Goal: Complete application form: Complete application form

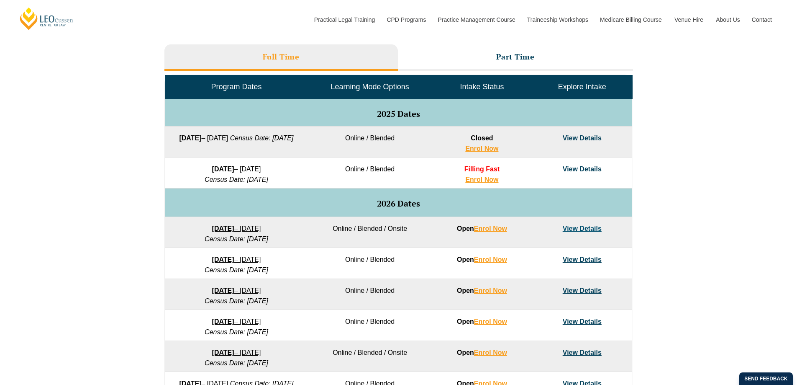
scroll to position [377, 0]
click at [580, 137] on link "View Details" at bounding box center [582, 137] width 39 height 7
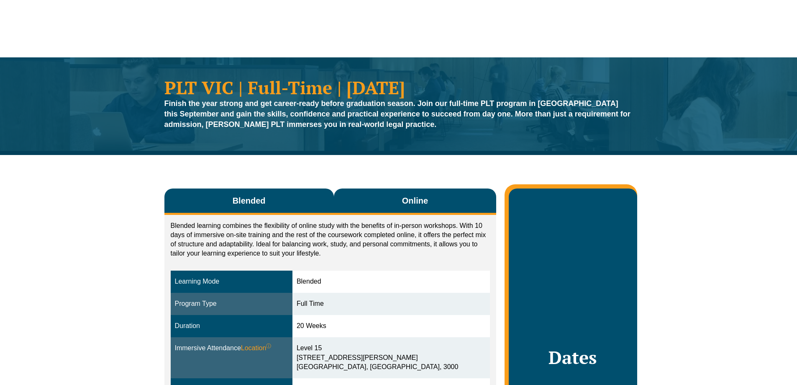
click at [375, 203] on button "Online" at bounding box center [415, 201] width 163 height 26
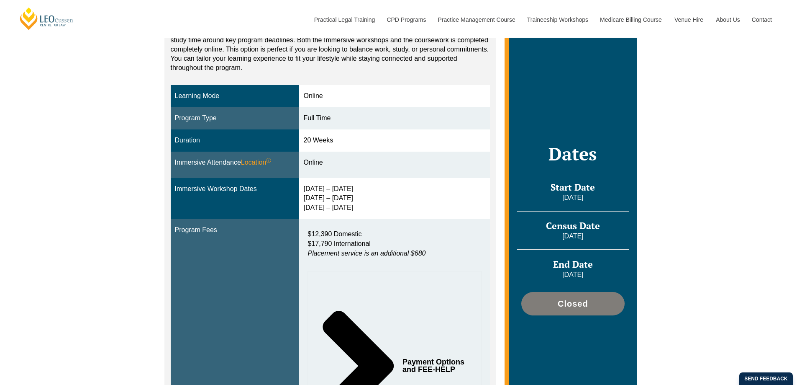
scroll to position [209, 0]
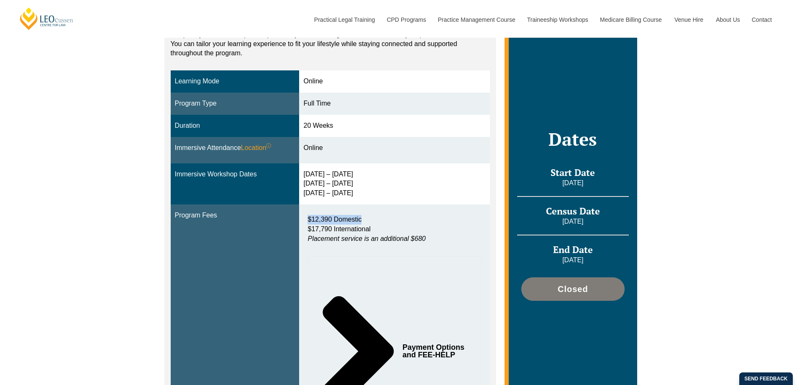
drag, startPoint x: 311, startPoint y: 218, endPoint x: 381, endPoint y: 220, distance: 69.9
click at [381, 220] on p "$12,390 Domestic $17,790 International Placement service is an additional $680" at bounding box center [395, 229] width 174 height 29
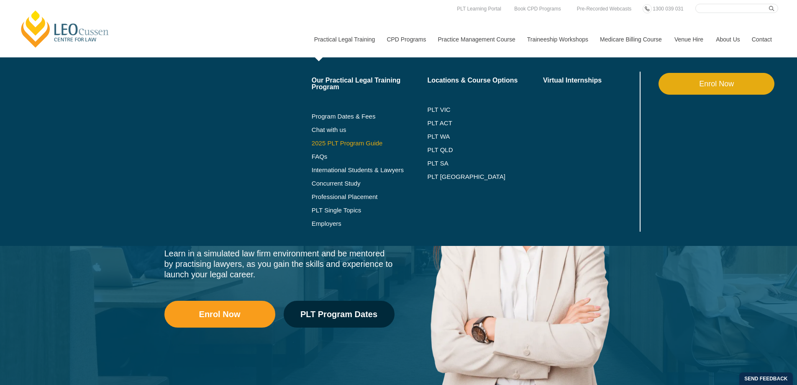
click at [341, 141] on link "2025 PLT Program Guide" at bounding box center [359, 143] width 95 height 7
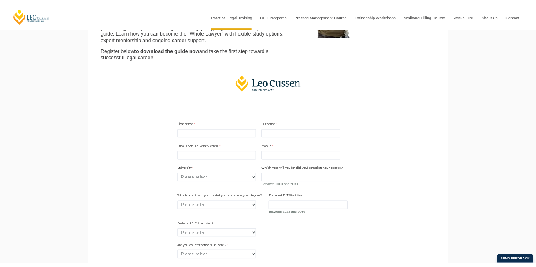
scroll to position [251, 0]
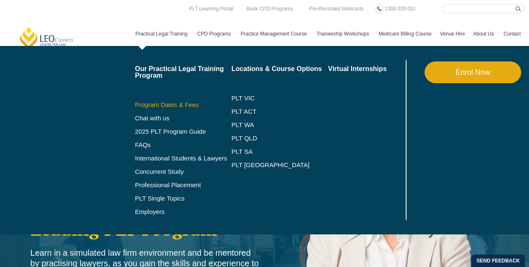
click at [150, 104] on link "Program Dates & Fees" at bounding box center [183, 105] width 97 height 7
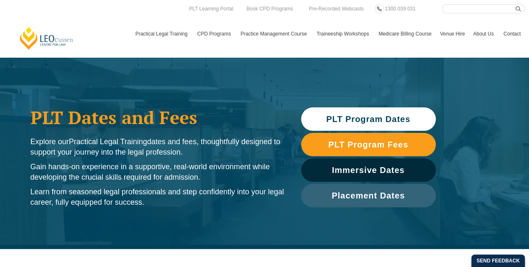
click at [511, 81] on div "PLT Dates and Fees Explore our Practical Legal Training dates and fees, thought…" at bounding box center [264, 153] width 529 height 192
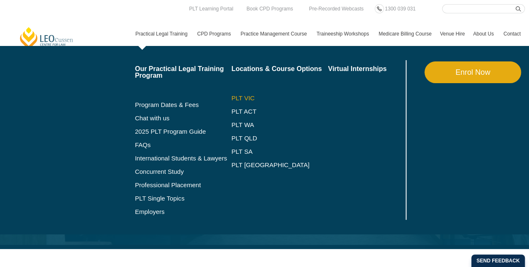
click at [246, 96] on link "PLT VIC" at bounding box center [279, 98] width 97 height 7
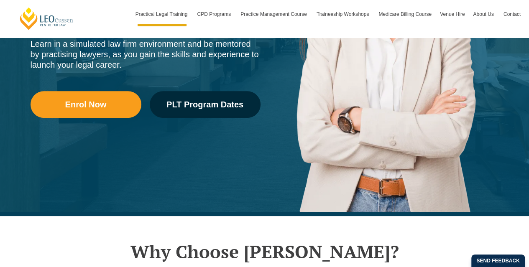
scroll to position [460, 0]
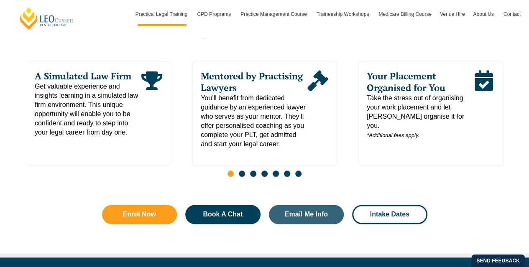
click at [242, 171] on span "Go to slide 2" at bounding box center [242, 174] width 6 height 6
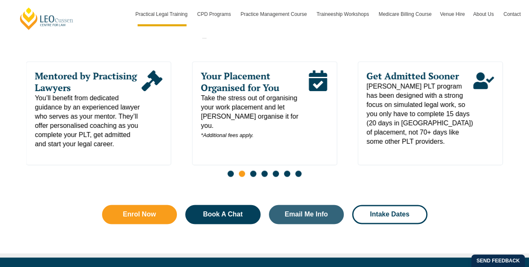
click at [254, 171] on span "Go to slide 3" at bounding box center [253, 174] width 6 height 6
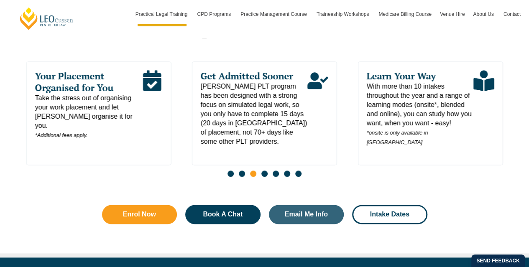
click at [264, 171] on span "Go to slide 4" at bounding box center [265, 174] width 6 height 6
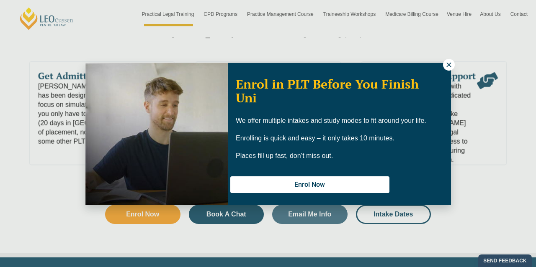
click at [446, 65] on icon at bounding box center [449, 65] width 8 height 8
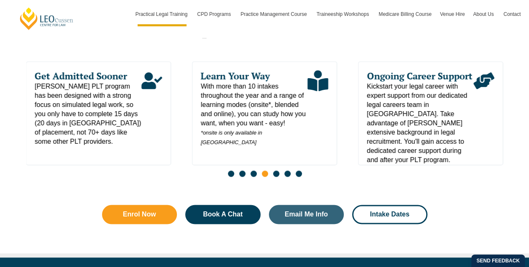
click at [276, 171] on span "Go to slide 5" at bounding box center [276, 174] width 6 height 6
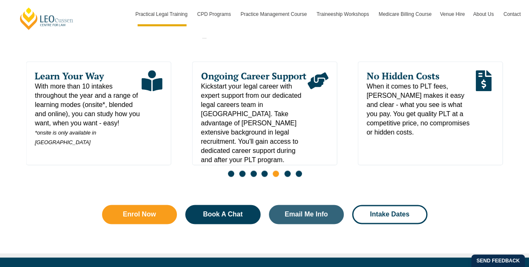
click at [287, 171] on span "Go to slide 6" at bounding box center [287, 174] width 6 height 6
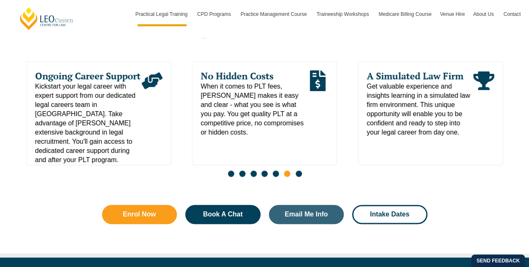
click at [301, 171] on span "Go to slide 7" at bounding box center [298, 174] width 6 height 6
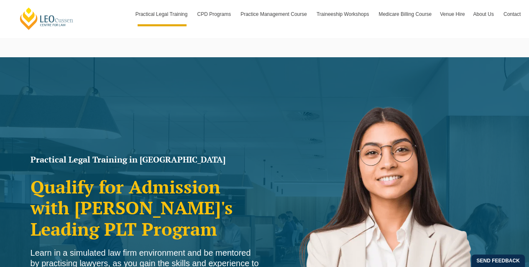
scroll to position [209, 0]
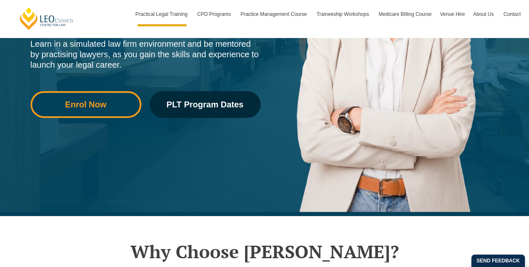
click at [65, 103] on span "Enrol Now" at bounding box center [85, 104] width 41 height 8
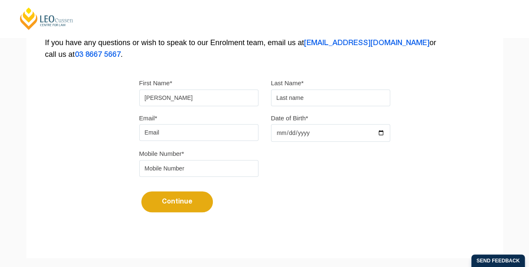
type input "[PERSON_NAME]"
click at [159, 128] on input "Email*" at bounding box center [198, 132] width 119 height 17
click at [159, 128] on input "saraxkarimi" at bounding box center [198, 132] width 119 height 17
click at [190, 133] on input "saraleyakarimi" at bounding box center [198, 132] width 119 height 17
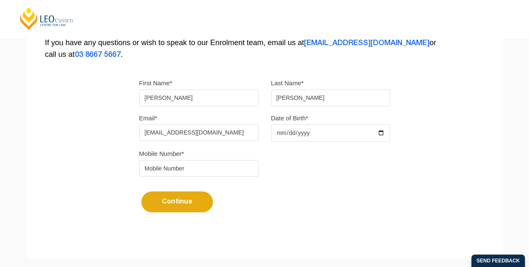
type input "saraleyakarimi@gmail.com"
type input "2001-11-03"
click at [190, 168] on input "tel" at bounding box center [198, 168] width 119 height 17
type input "0452474313"
click at [171, 199] on button "Continue" at bounding box center [177, 202] width 72 height 21
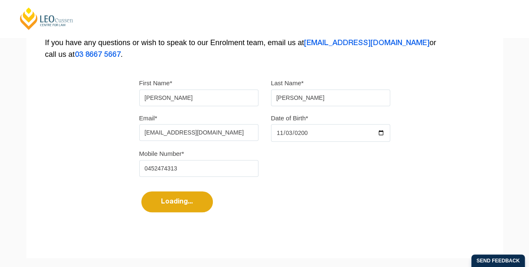
select select
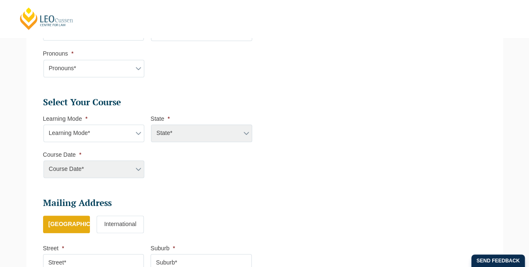
scroll to position [444, 0]
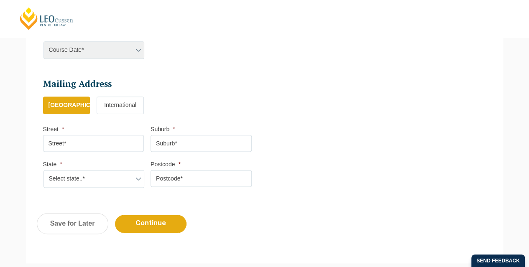
click at [71, 147] on input "Street *" at bounding box center [93, 143] width 101 height 17
type input "14/59 belgrave hallam road"
click at [168, 141] on input "Suburb *" at bounding box center [201, 143] width 101 height 17
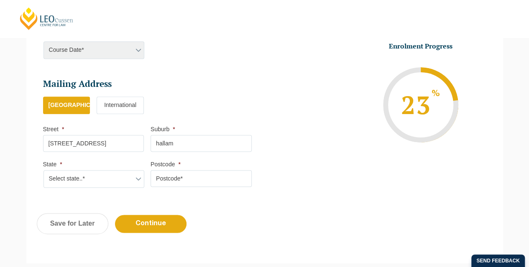
type input "hallam"
click at [113, 171] on select "Select state..* VIC WA QLD SA NSW NT ACT TAS" at bounding box center [94, 179] width 101 height 18
select select "VIC"
click at [44, 170] on select "Select state..* VIC WA QLD SA NSW NT ACT TAS" at bounding box center [94, 179] width 101 height 18
click at [179, 174] on input "Postcode *" at bounding box center [201, 178] width 101 height 17
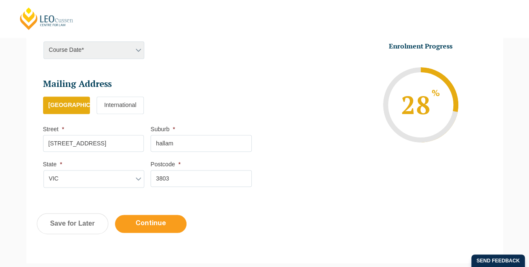
type input "3803"
click at [141, 215] on input "Continue" at bounding box center [151, 224] width 72 height 18
select select
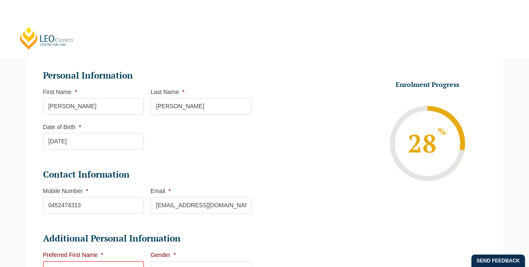
scroll to position [293, 0]
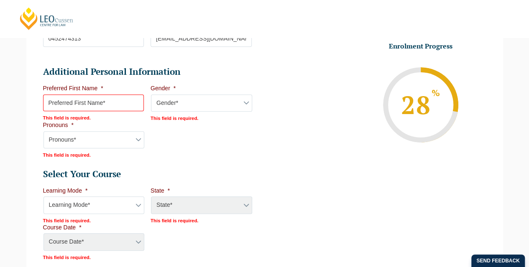
click at [81, 101] on input "Preferred First Name *" at bounding box center [93, 103] width 101 height 17
type input "sara"
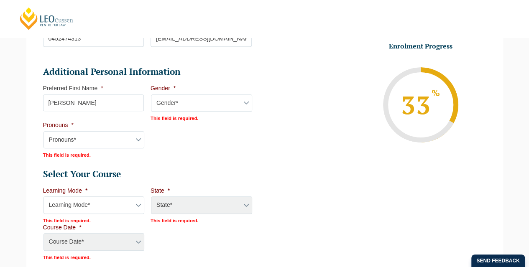
click at [183, 102] on select "Gender* Male Female Nonbinary Intersex Prefer not to disclose Other" at bounding box center [201, 104] width 101 height 18
select select "Female"
click at [151, 95] on select "Gender* Male Female Nonbinary Intersex Prefer not to disclose Other" at bounding box center [201, 104] width 101 height 18
click at [120, 141] on select "Pronouns* She/Her/Hers He/Him/His They/Them/Theirs Other Prefer not to disclose" at bounding box center [94, 140] width 101 height 18
select select "She/Her/Hers"
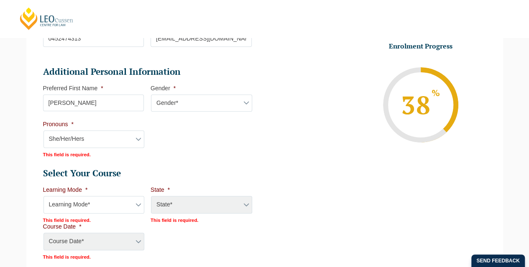
click at [44, 131] on select "Pronouns* She/Her/Hers He/Him/His They/Them/Theirs Other Prefer not to disclose" at bounding box center [94, 140] width 101 height 18
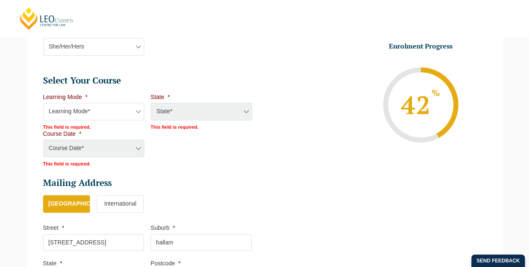
scroll to position [393, 0]
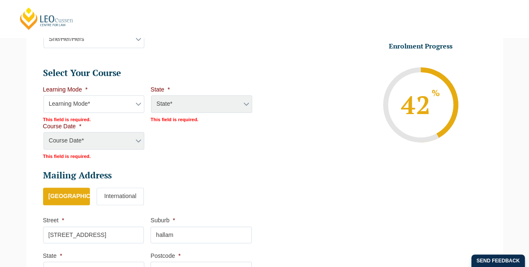
click at [105, 97] on select "Learning Mode* Online Full Time Learning Online Part Time Learning Blended Full…" at bounding box center [94, 104] width 101 height 18
select select "Online Part Time Learning"
click at [44, 95] on select "Learning Mode* Online Full Time Learning Online Part Time Learning Blended Full…" at bounding box center [94, 104] width 101 height 18
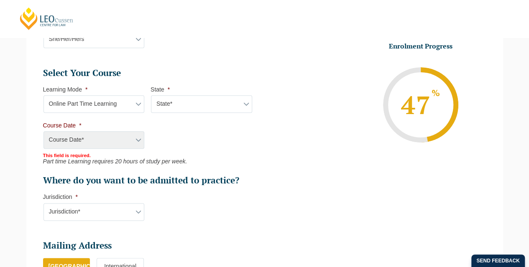
click at [165, 102] on select "State* National (ACT/NSW, VIC, QLD, SA, WA)" at bounding box center [201, 104] width 101 height 18
select select "National (ACT/NSW, VIC, QLD, SA, WA)"
click at [151, 95] on select "State* National (ACT/NSW, VIC, QLD, SA, WA)" at bounding box center [201, 104] width 101 height 18
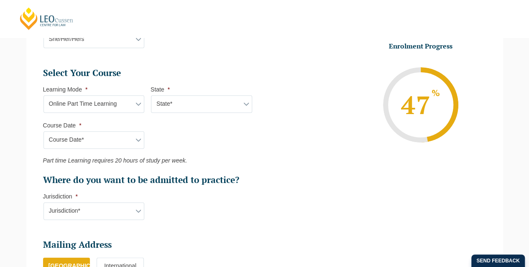
click at [65, 138] on select "Course Date* January 2026 (27-Jan-2026 to 21-Aug-2026) March 2026 (30-Mar-2026 …" at bounding box center [94, 140] width 101 height 18
select select "January 2026 (27-Jan-2026 to 21-Aug-2026)"
click at [44, 131] on select "Course Date* January 2026 (27-Jan-2026 to 21-Aug-2026) March 2026 (30-Mar-2026 …" at bounding box center [94, 140] width 101 height 18
type input "Intake 02 January 2026 PT"
type input "Practical Legal Training (NAT)"
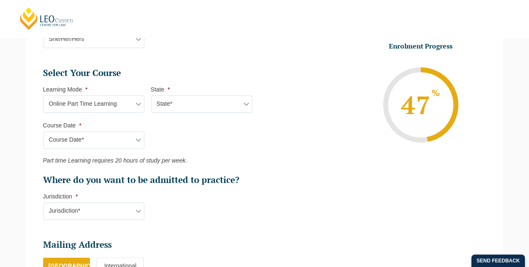
select select "NAT PLT (JAN) 2026 Part Time Online"
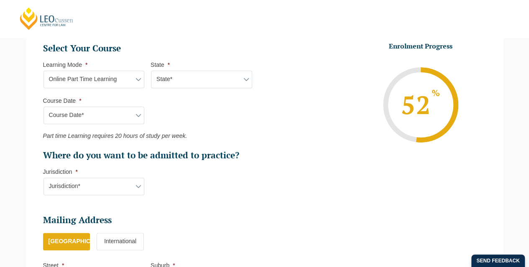
scroll to position [435, 0]
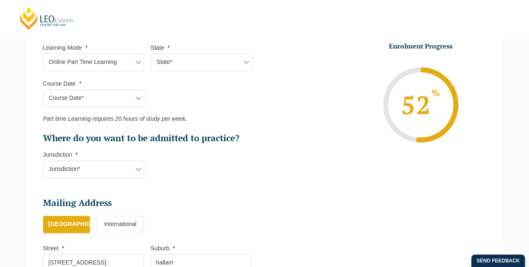
click at [80, 163] on select "Jurisdiction* VIC ACT/NSW SA WA QLD" at bounding box center [94, 170] width 101 height 18
select select "VIC"
click at [44, 161] on select "Jurisdiction* VIC ACT/NSW SA WA QLD" at bounding box center [94, 170] width 101 height 18
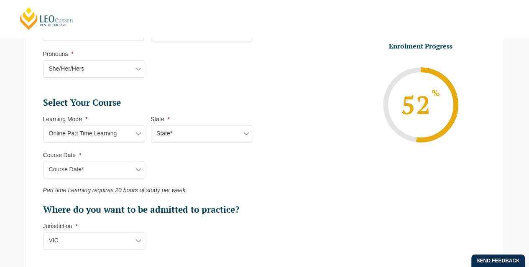
scroll to position [377, 0]
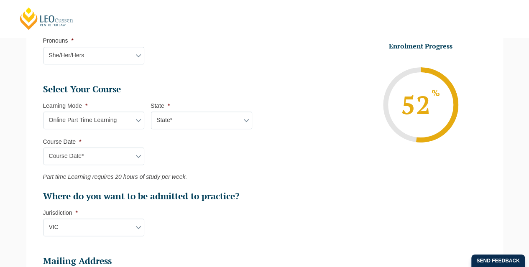
click at [99, 120] on select "Learning Mode* Online Full Time Learning Online Part Time Learning Blended Full…" at bounding box center [94, 121] width 101 height 18
select select "Online Full Time Learning"
click at [44, 112] on select "Learning Mode* Online Full Time Learning Online Part Time Learning Blended Full…" at bounding box center [94, 121] width 101 height 18
select select
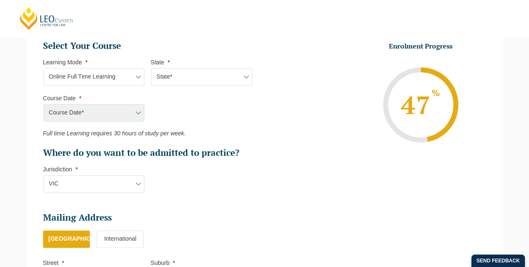
scroll to position [460, 0]
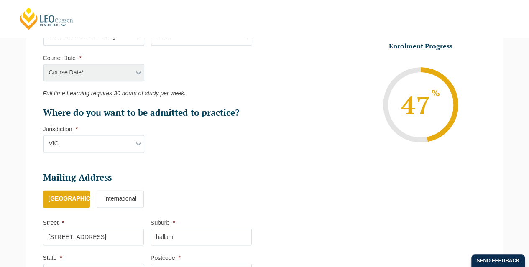
click at [113, 72] on div "Course Date* January 2026 (27-Jan-2026 to 21-Aug-2026) March 2026 (30-Mar-2026 …" at bounding box center [93, 73] width 101 height 18
click at [97, 67] on div "Course Date* January 2026 (27-Jan-2026 to 21-Aug-2026) March 2026 (30-Mar-2026 …" at bounding box center [93, 73] width 101 height 18
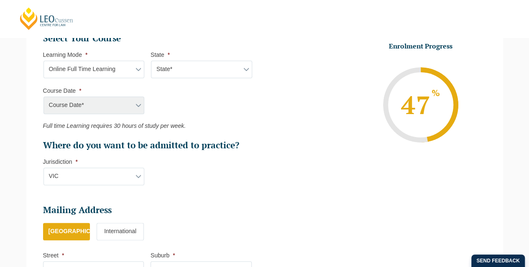
scroll to position [377, 0]
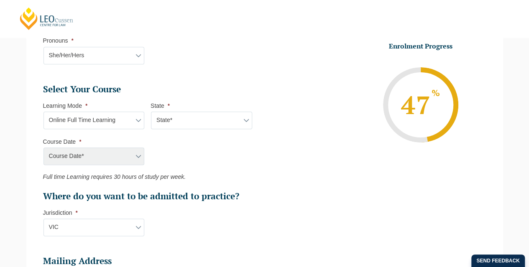
click at [175, 117] on select "State* National (ACT/NSW, VIC, QLD, SA, WA)" at bounding box center [201, 121] width 101 height 18
select select "National (ACT/NSW, VIC, QLD, SA, WA)"
click at [151, 112] on select "State* National (ACT/NSW, VIC, QLD, SA, WA)" at bounding box center [201, 121] width 101 height 18
click at [110, 150] on select "Course Date* December 2025 (08-Dec-2025 to 16-May-2026) January 2026 (27-Jan-20…" at bounding box center [94, 157] width 101 height 18
click at [504, 90] on div "Please note that your information is saved on our server as you enter it. Congr…" at bounding box center [265, 89] width 490 height 703
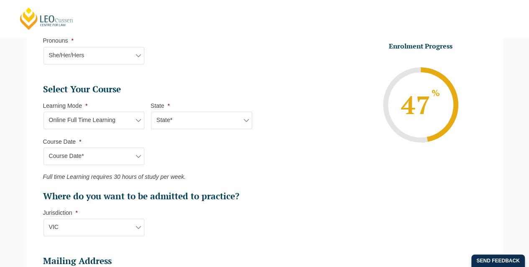
drag, startPoint x: 0, startPoint y: 96, endPoint x: 16, endPoint y: 96, distance: 15.9
click at [1, 96] on div "Please note that your information is saved on our server as you enter it. Congr…" at bounding box center [264, 89] width 529 height 728
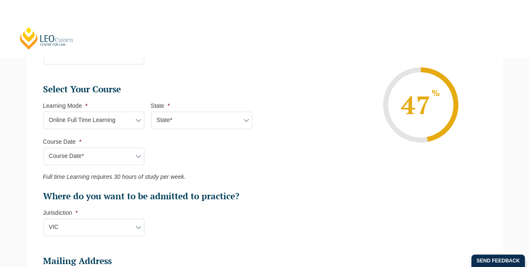
click at [20, 164] on div "Please note that your information is saved on our server as you enter it. Congr…" at bounding box center [265, 89] width 490 height 703
click at [0, 185] on div "Please note that your information is saved on our server as you enter it. Congr…" at bounding box center [264, 89] width 529 height 728
drag, startPoint x: 506, startPoint y: 133, endPoint x: 497, endPoint y: 134, distance: 9.4
click at [506, 133] on div "Please note that your information is saved on our server as you enter it. Congr…" at bounding box center [265, 89] width 490 height 703
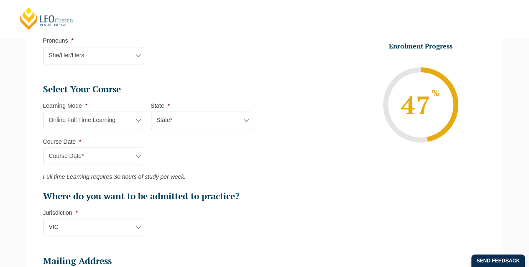
click at [127, 119] on select "Learning Mode* Online Full Time Learning Online Part Time Learning Blended Full…" at bounding box center [94, 121] width 101 height 18
select select "Online Part Time Learning"
click at [44, 112] on select "Learning Mode* Online Full Time Learning Online Part Time Learning Blended Full…" at bounding box center [94, 121] width 101 height 18
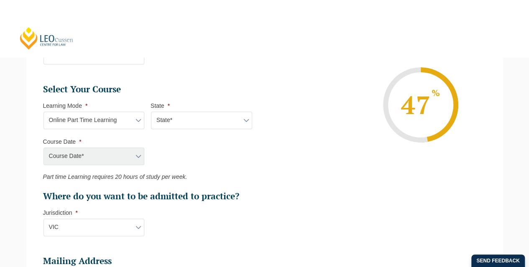
click at [93, 159] on div "Course Date* December 2025 (08-Dec-2025 to 16-May-2026) January 2026 (27-Jan-20…" at bounding box center [93, 157] width 101 height 18
click at [182, 118] on select "State* National (ACT/NSW, VIC, QLD, SA, WA)" at bounding box center [201, 121] width 101 height 18
select select "National (ACT/NSW, VIC, QLD, SA, WA)"
click at [151, 112] on select "State* National (ACT/NSW, VIC, QLD, SA, WA)" at bounding box center [201, 121] width 101 height 18
drag, startPoint x: 125, startPoint y: 147, endPoint x: 126, endPoint y: 151, distance: 4.5
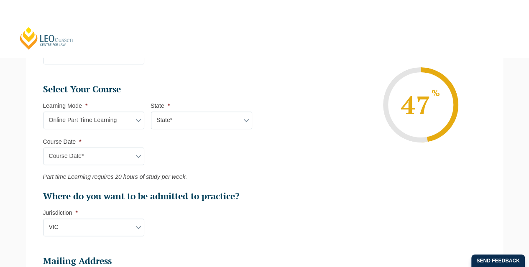
click at [125, 148] on select "Course Date* January 2026 (27-Jan-2026 to 21-Aug-2026) March 2026 (30-Mar-2026 …" at bounding box center [94, 157] width 101 height 18
select select "January 2026 (27-Jan-2026 to 21-Aug-2026)"
click at [44, 148] on select "Course Date* January 2026 (27-Jan-2026 to 21-Aug-2026) March 2026 (30-Mar-2026 …" at bounding box center [94, 157] width 101 height 18
type input "Intake 02 January 2026 PT"
type input "Practical Legal Training (NAT)"
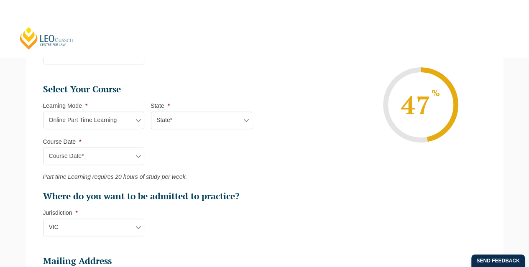
select select "NAT PLT (JAN) 2026 Part Time Online"
click at [112, 150] on select "Course Date* January 2026 (27-Jan-2026 to 21-Aug-2026) March 2026 (30-Mar-2026 …" at bounding box center [94, 157] width 101 height 18
click at [44, 148] on select "Course Date* January 2026 (27-Jan-2026 to 21-Aug-2026) March 2026 (30-Mar-2026 …" at bounding box center [94, 157] width 101 height 18
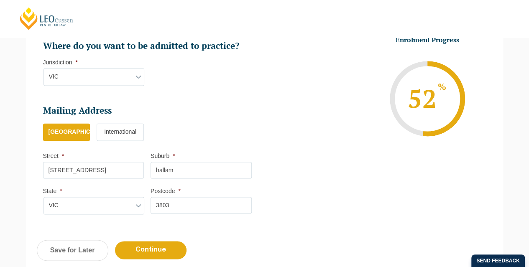
scroll to position [586, 0]
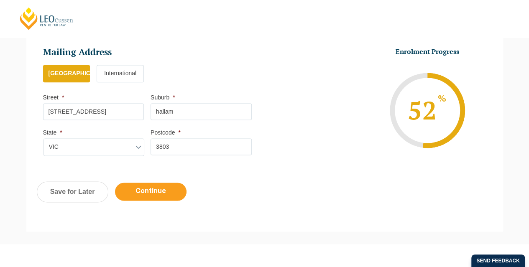
click at [140, 189] on input "Continue" at bounding box center [151, 192] width 72 height 18
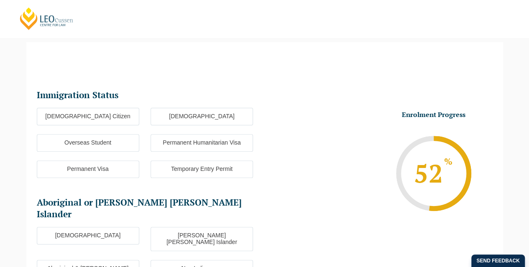
scroll to position [0, 0]
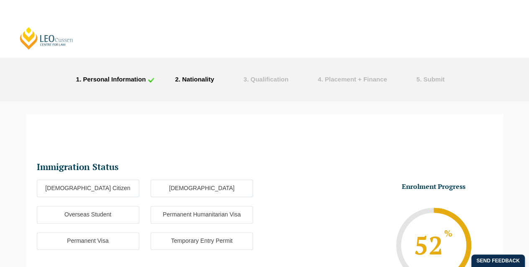
click at [96, 185] on label "Australian Citizen" at bounding box center [88, 189] width 103 height 18
click at [0, 0] on input "Australian Citizen" at bounding box center [0, 0] width 0 height 0
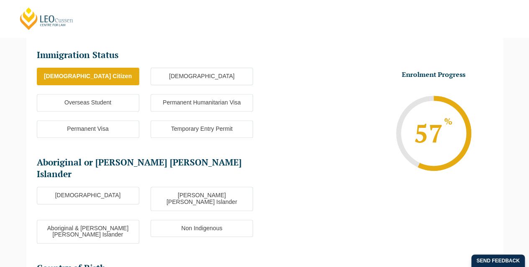
scroll to position [126, 0]
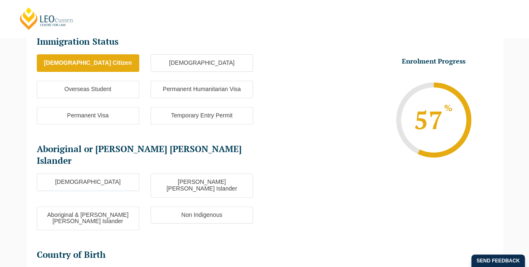
click at [213, 207] on label "Non Indigenous" at bounding box center [202, 216] width 103 height 18
click at [0, 0] on input "Non Indigenous" at bounding box center [0, 0] width 0 height 0
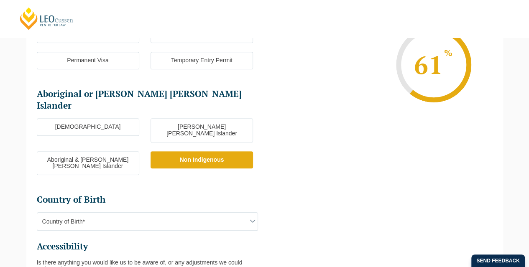
scroll to position [251, 0]
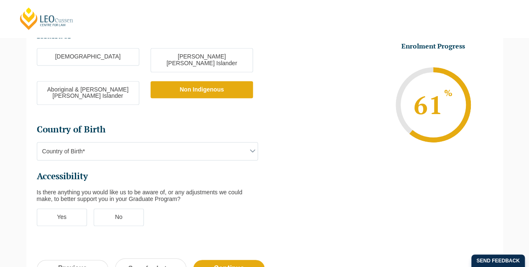
click at [88, 143] on span "Country of Birth*" at bounding box center [147, 152] width 221 height 18
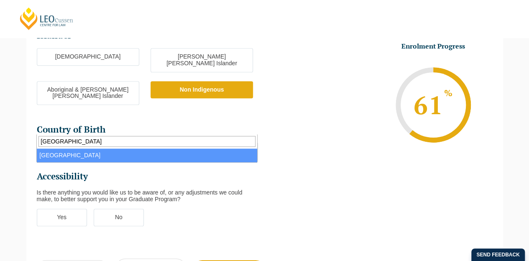
type input "iran"
select select "Iran 4203"
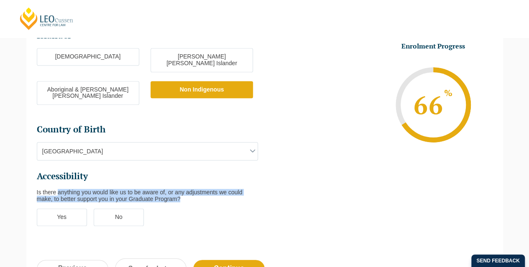
drag, startPoint x: 58, startPoint y: 164, endPoint x: 187, endPoint y: 171, distance: 129.9
click at [187, 189] on div "Is there anything you would like us to be aware of, or any adjustments we could…" at bounding box center [147, 195] width 221 height 13
click at [94, 189] on div "Is there anything you would like us to be aware of, or any adjustments we could…" at bounding box center [147, 195] width 221 height 13
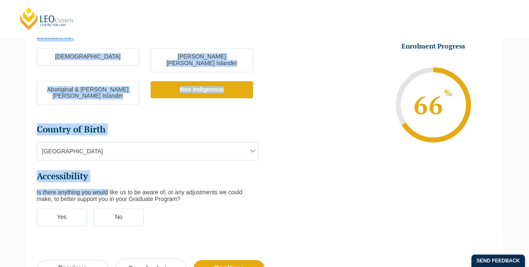
drag, startPoint x: 36, startPoint y: 164, endPoint x: 108, endPoint y: 166, distance: 72.4
click at [108, 166] on div "Immigration Status Immigration Status * Australian Citizen New Zealand Citizen …" at bounding box center [264, 63] width 477 height 374
click at [108, 189] on div "Is there anything you would like us to be aware of, or any adjustments we could…" at bounding box center [147, 195] width 221 height 13
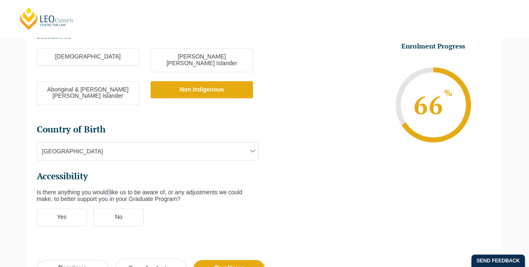
click at [108, 189] on div "Is there anything you would like us to be aware of, or any adjustments we could…" at bounding box center [147, 195] width 221 height 13
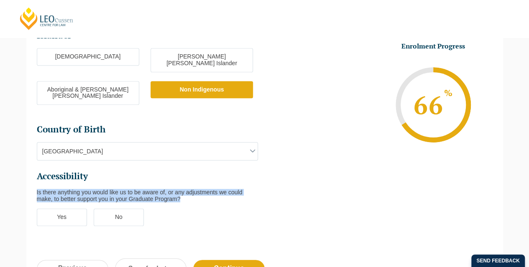
click at [108, 189] on div "Is there anything you would like us to be aware of, or any adjustments we could…" at bounding box center [147, 195] width 221 height 13
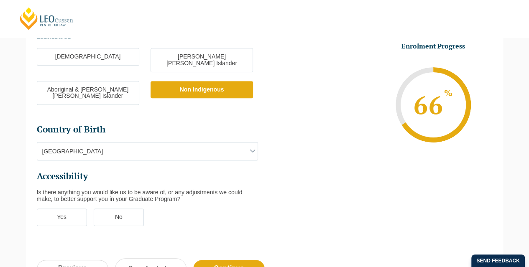
click at [116, 209] on label "No" at bounding box center [119, 218] width 50 height 18
click at [0, 0] on input "No" at bounding box center [0, 0] width 0 height 0
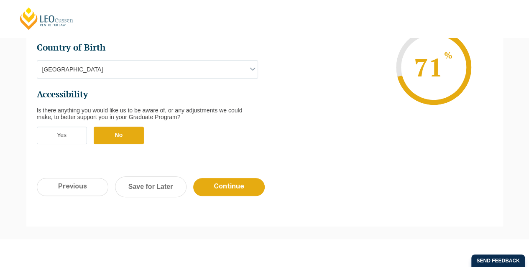
scroll to position [335, 0]
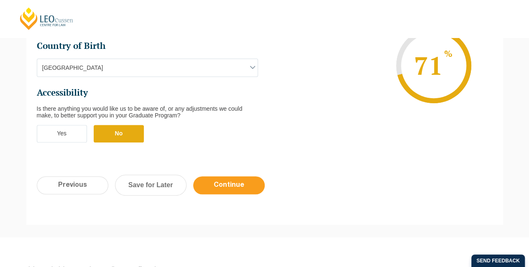
click at [244, 177] on input "Continue" at bounding box center [229, 186] width 72 height 18
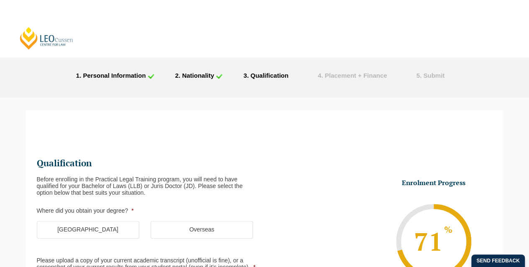
scroll to position [0, 0]
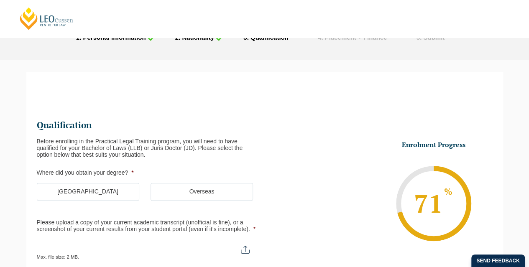
click at [88, 187] on label "Australia" at bounding box center [88, 192] width 103 height 18
click at [0, 0] on input "Australia" at bounding box center [0, 0] width 0 height 0
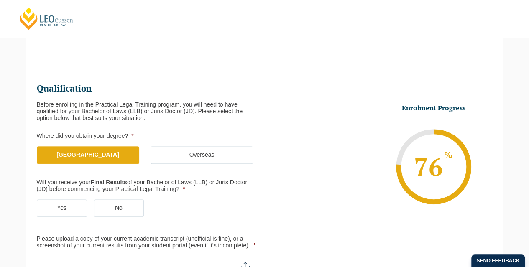
scroll to position [126, 0]
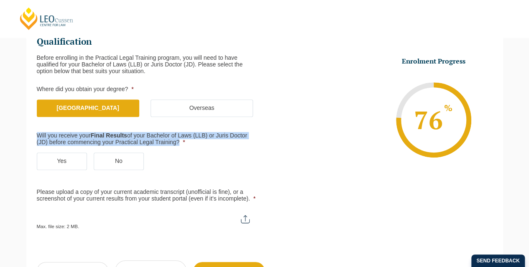
drag, startPoint x: 38, startPoint y: 133, endPoint x: 175, endPoint y: 145, distance: 137.7
click at [175, 145] on label "Will you receive your Final Results of your Bachelor of Laws (LLB) or Juris Doc…" at bounding box center [144, 139] width 215 height 13
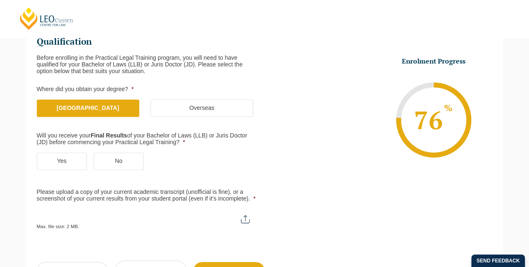
click at [63, 161] on label "Yes" at bounding box center [62, 162] width 50 height 18
click at [0, 0] on input "Yes" at bounding box center [0, 0] width 0 height 0
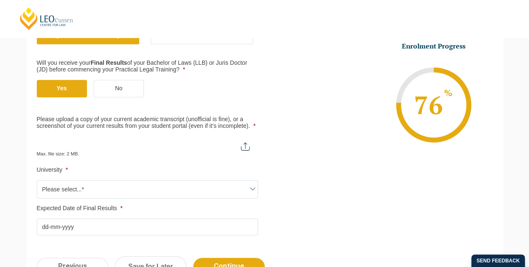
scroll to position [209, 0]
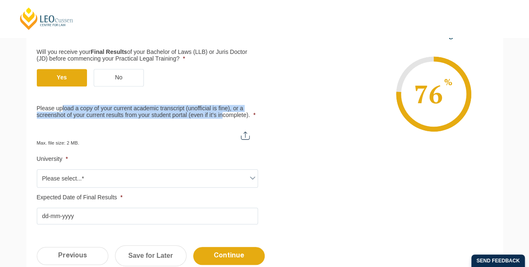
drag, startPoint x: 62, startPoint y: 102, endPoint x: 223, endPoint y: 114, distance: 161.6
click at [223, 114] on ul "Qualification Before enrolling in the Practical Legal Training program, you wil…" at bounding box center [151, 88] width 228 height 272
click at [241, 132] on input "Please upload a copy of your current academic transcript (unofficial is fine), …" at bounding box center [147, 133] width 221 height 14
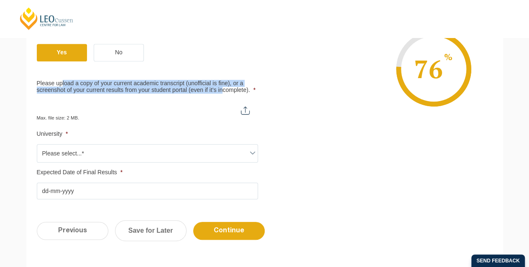
scroll to position [251, 0]
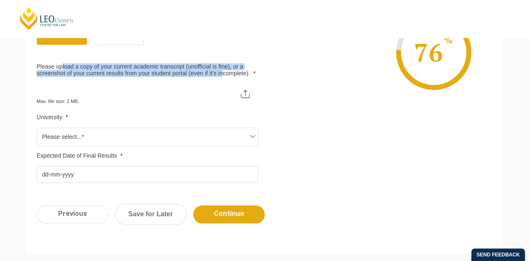
click at [59, 138] on span "Please select...*" at bounding box center [147, 137] width 221 height 18
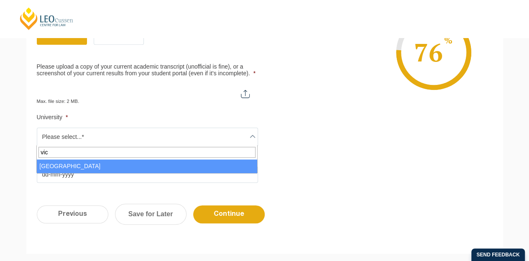
type input "vict"
select select "Victoria University"
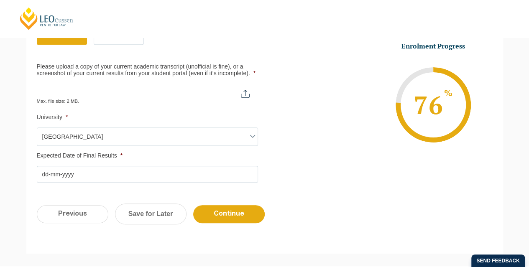
click at [69, 169] on input "Expected Date of Final Results *" at bounding box center [147, 174] width 221 height 17
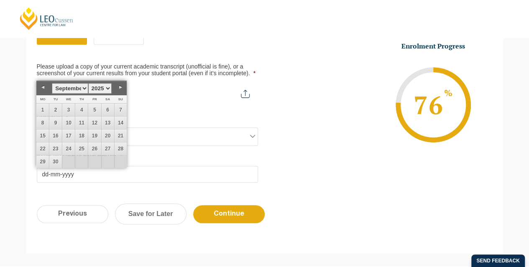
click at [73, 85] on select "January February March April May June July August September October November De…" at bounding box center [70, 88] width 36 height 10
click at [83, 159] on link "31" at bounding box center [81, 162] width 13 height 13
type input "31-07-2025"
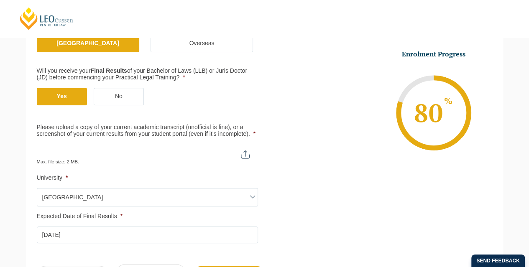
scroll to position [209, 0]
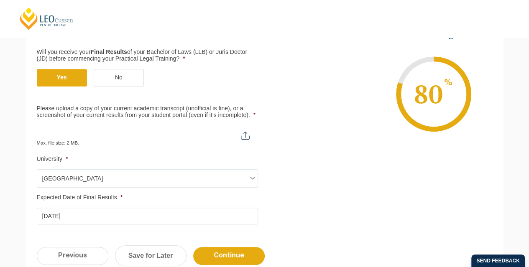
click at [9, 143] on div "Please note that your information is saved on our server as you enter it. Congr…" at bounding box center [264, 100] width 529 height 416
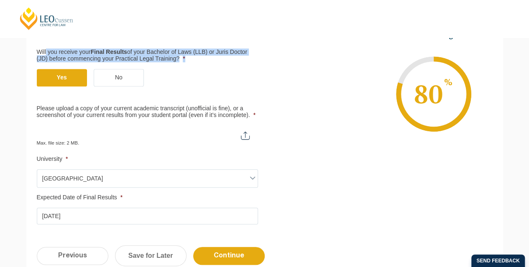
drag, startPoint x: 46, startPoint y: 52, endPoint x: 219, endPoint y: 60, distance: 173.8
click at [219, 60] on label "Will you receive your Final Results of your Bachelor of Laws (LLB) or Juris Doc…" at bounding box center [144, 55] width 215 height 13
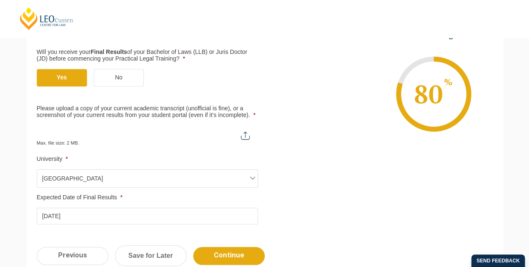
click at [177, 56] on label "Will you receive your Final Results of your Bachelor of Laws (LLB) or Juris Doc…" at bounding box center [144, 55] width 215 height 13
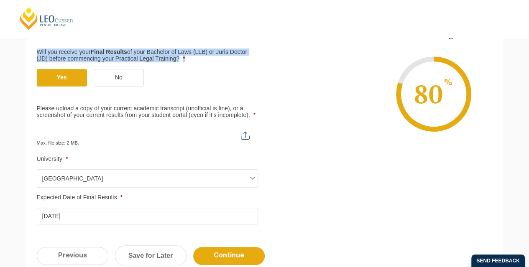
click at [177, 56] on label "Will you receive your Final Results of your Bachelor of Laws (LLB) or Juris Doc…" at bounding box center [144, 55] width 215 height 13
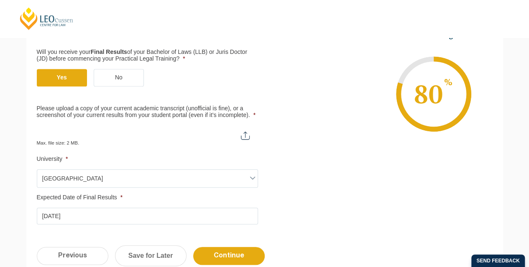
click at [251, 136] on input "Please upload a copy of your current academic transcript (unofficial is fine), …" at bounding box center [147, 133] width 221 height 14
type input "C:\fakepath\Sara karimi - Transcript dated 31 July 2025.pdf"
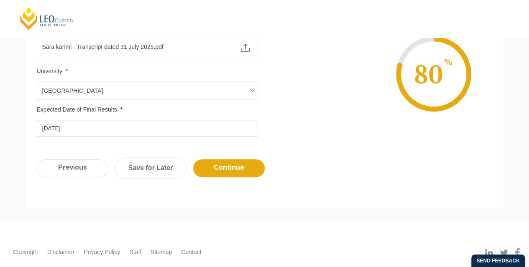
scroll to position [339, 0]
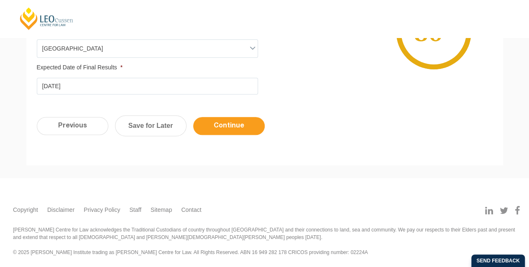
click at [214, 127] on input "Continue" at bounding box center [229, 126] width 72 height 18
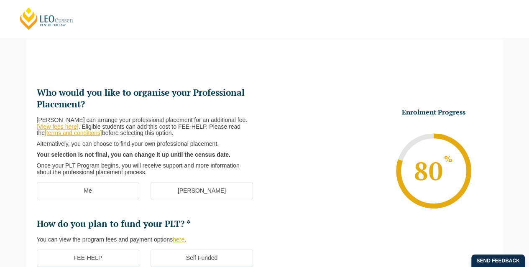
scroll to position [72, 0]
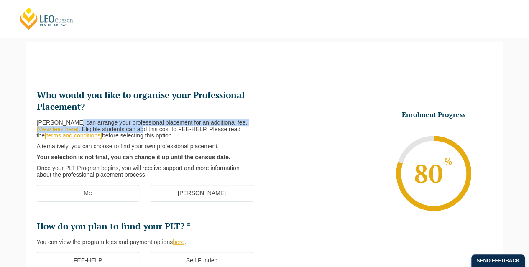
drag, startPoint x: 72, startPoint y: 123, endPoint x: 129, endPoint y: 131, distance: 57.4
click at [129, 131] on p "Leo Cussen can arrange your professional placement for an additional fee. [View…" at bounding box center [144, 130] width 215 height 20
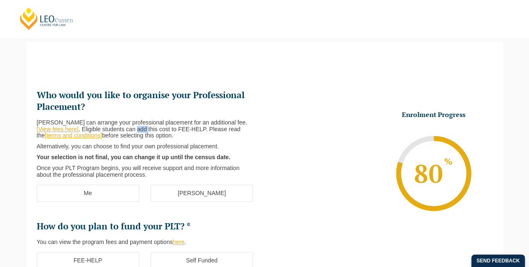
click at [129, 131] on p "Leo Cussen can arrange your professional placement for an additional fee. [View…" at bounding box center [144, 130] width 215 height 20
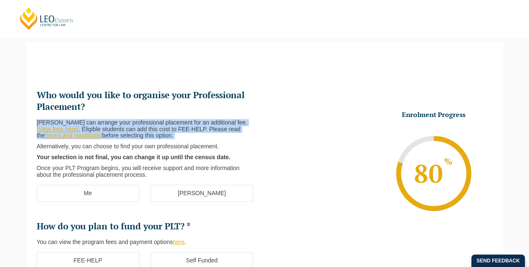
click at [129, 131] on p "Leo Cussen can arrange your professional placement for an additional fee. [View…" at bounding box center [144, 130] width 215 height 20
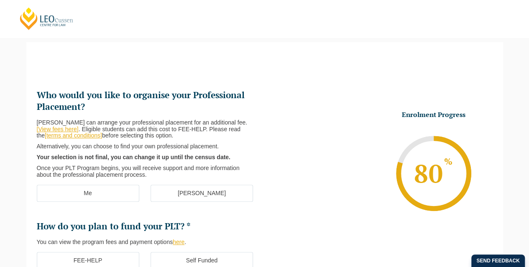
click at [128, 123] on p "Leo Cussen can arrange your professional placement for an additional fee. [View…" at bounding box center [144, 130] width 215 height 20
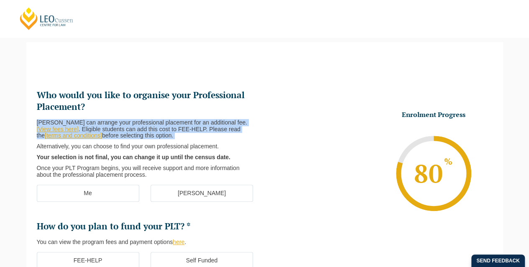
click at [128, 123] on p "Leo Cussen can arrange your professional placement for an additional fee. [View…" at bounding box center [144, 130] width 215 height 20
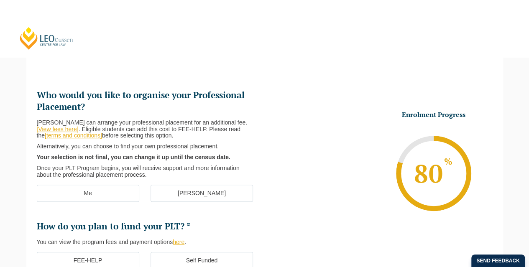
click at [103, 193] on label "Me" at bounding box center [88, 194] width 103 height 18
click at [0, 0] on input "Me" at bounding box center [0, 0] width 0 height 0
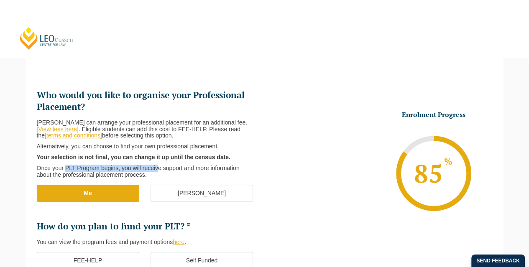
drag, startPoint x: 66, startPoint y: 167, endPoint x: 157, endPoint y: 169, distance: 91.2
click at [157, 169] on p "Once your PLT Program begins, you will receive support and more information abo…" at bounding box center [144, 171] width 215 height 13
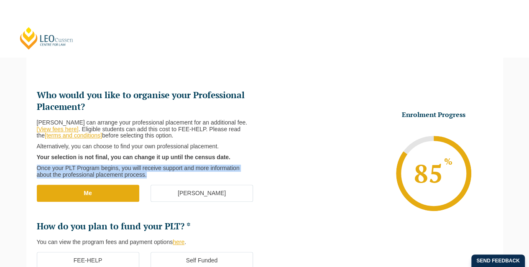
click at [157, 169] on p "Once your PLT Program begins, you will receive support and more information abo…" at bounding box center [144, 171] width 215 height 13
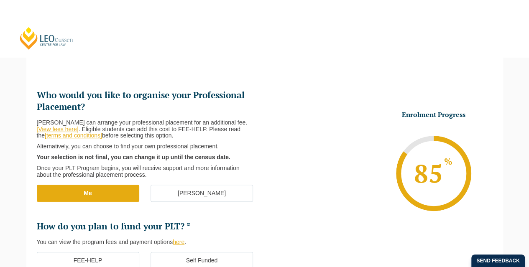
click at [77, 157] on strong "Your selection is not final, you can change it up until the census date." at bounding box center [134, 157] width 194 height 7
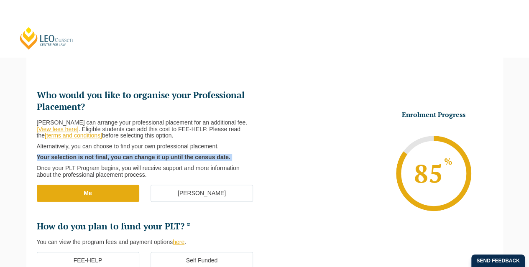
click at [77, 157] on strong "Your selection is not final, you can change it up until the census date." at bounding box center [134, 157] width 194 height 7
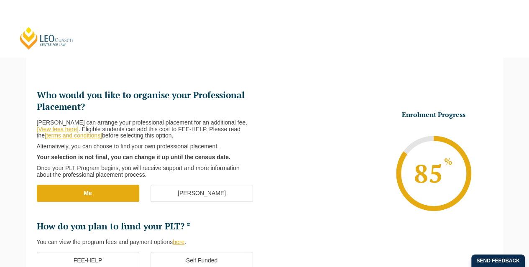
click at [177, 191] on label "[PERSON_NAME]" at bounding box center [202, 194] width 103 height 18
click at [0, 0] on input "[PERSON_NAME]" at bounding box center [0, 0] width 0 height 0
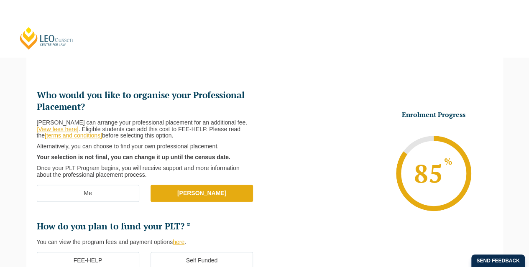
click at [63, 155] on strong "Your selection is not final, you can change it up until the census date." at bounding box center [134, 157] width 194 height 7
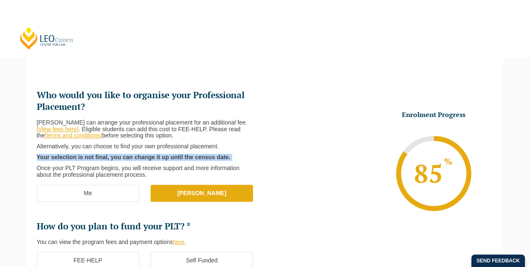
click at [63, 155] on strong "Your selection is not final, you can change it up until the census date." at bounding box center [134, 157] width 194 height 7
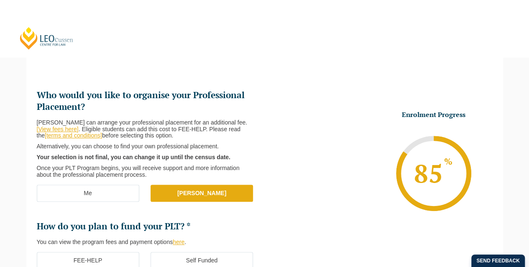
click at [63, 149] on p "Alternatively, you can choose to find your own professional placement." at bounding box center [144, 147] width 215 height 7
click at [131, 128] on p "Leo Cussen can arrange your professional placement for an additional fee. [View…" at bounding box center [144, 130] width 215 height 20
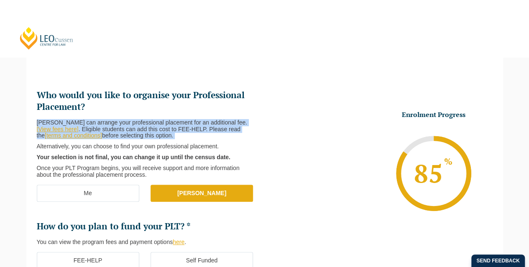
click at [131, 128] on p "Leo Cussen can arrange your professional placement for an additional fee. [View…" at bounding box center [144, 130] width 215 height 20
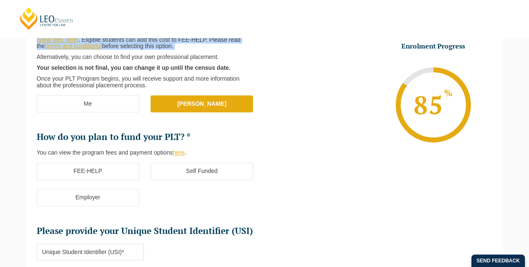
scroll to position [197, 0]
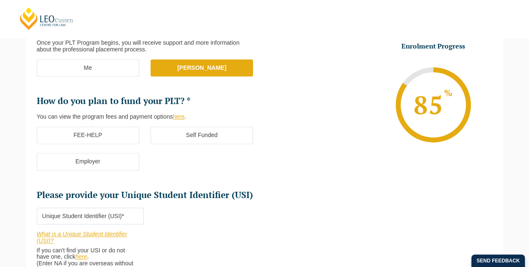
click at [68, 102] on h2 "How do you plan to fund your PLT? *" at bounding box center [147, 101] width 221 height 12
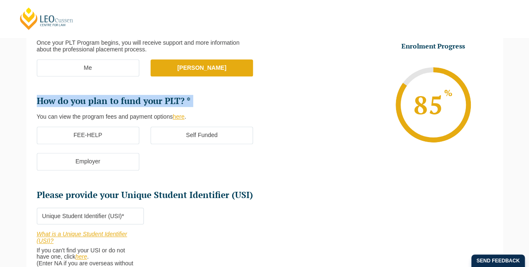
click at [68, 102] on h2 "How do you plan to fund your PLT? *" at bounding box center [147, 101] width 221 height 12
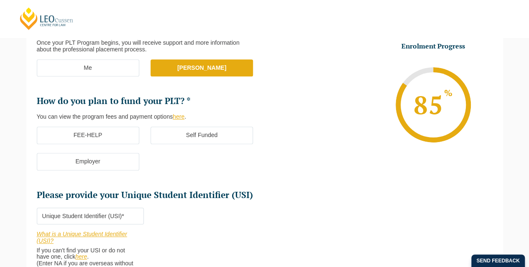
click at [164, 134] on label "Self Funded" at bounding box center [202, 136] width 103 height 18
click at [0, 0] on input "Self Funded" at bounding box center [0, 0] width 0 height 0
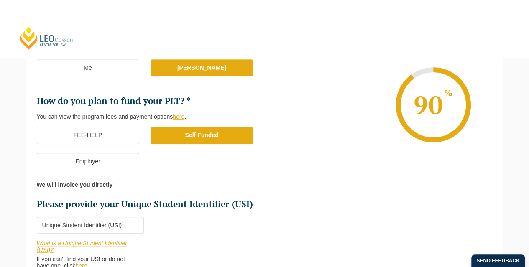
click at [230, 167] on ul "FEE-HELP Self Funded Employer" at bounding box center [151, 153] width 228 height 53
click at [101, 138] on label "FEE-HELP" at bounding box center [88, 136] width 103 height 18
click at [0, 0] on input "FEE-HELP" at bounding box center [0, 0] width 0 height 0
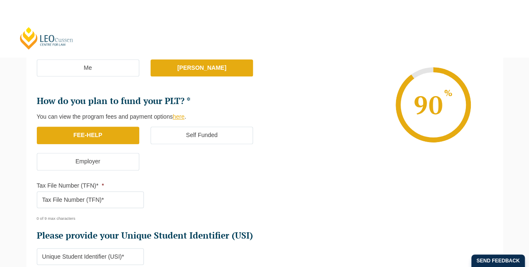
click at [117, 161] on label "Employer" at bounding box center [88, 162] width 103 height 18
click at [0, 0] on input "Employer" at bounding box center [0, 0] width 0 height 0
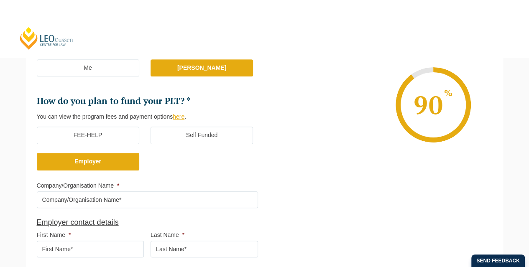
click at [178, 138] on label "Self Funded" at bounding box center [202, 136] width 103 height 18
click at [0, 0] on input "Self Funded" at bounding box center [0, 0] width 0 height 0
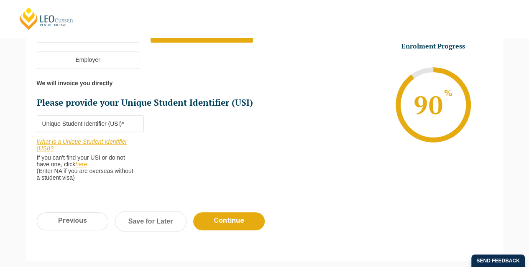
scroll to position [281, 0]
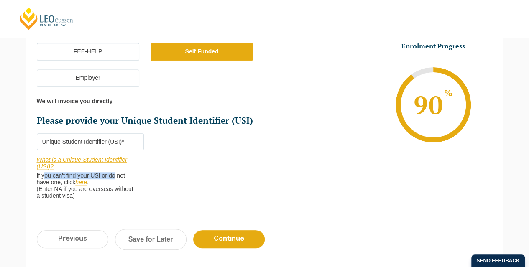
drag, startPoint x: 38, startPoint y: 175, endPoint x: 108, endPoint y: 175, distance: 69.9
click at [108, 175] on span "If you can't find your USI or do not have one, click here ." at bounding box center [87, 178] width 101 height 16
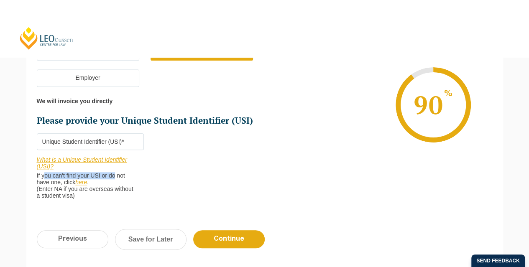
click at [503, 157] on div "Please note that your information is saved on our server as you enter it. Congr…" at bounding box center [265, 56] width 490 height 446
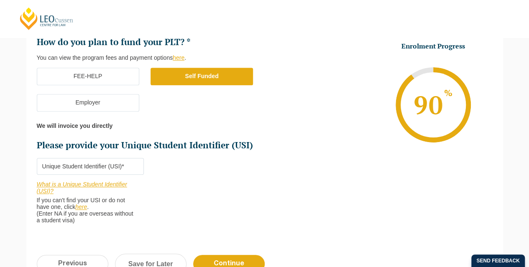
scroll to position [269, 0]
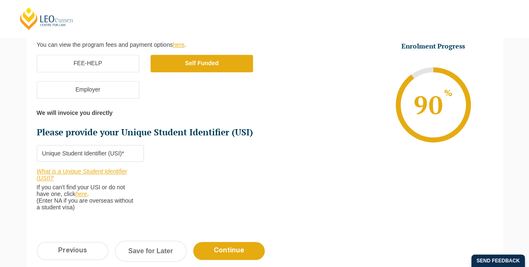
click at [81, 151] on input "Please provide your Unique Student Identifier (USI) *" at bounding box center [91, 153] width 108 height 17
click at [24, 107] on div "Please note that your information is saved on our server as you enter it. Congr…" at bounding box center [265, 68] width 490 height 446
click at [79, 149] on input "Please provide your Unique Student Identifier (USI) *" at bounding box center [91, 153] width 108 height 17
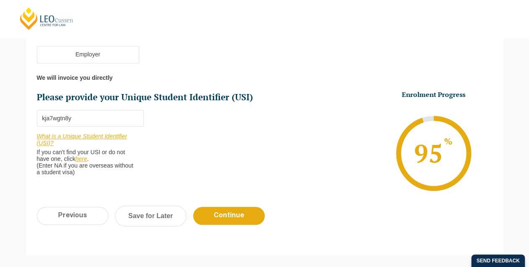
scroll to position [353, 0]
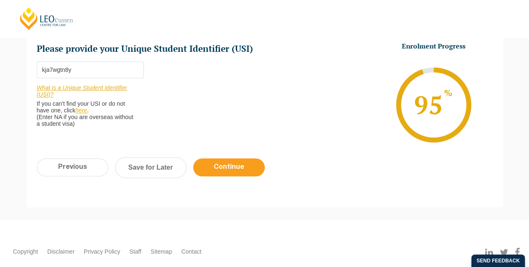
type input "kja7wgtn8y"
click at [246, 162] on input "Continue" at bounding box center [229, 168] width 72 height 18
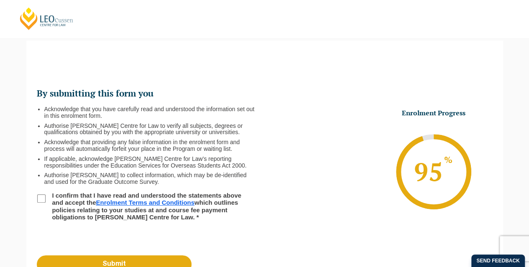
scroll to position [72, 0]
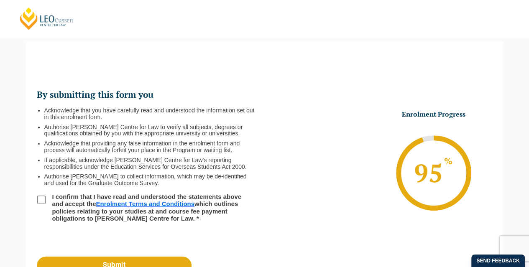
click at [55, 115] on li "Acknowledge that you have carefully read and understood the information set out…" at bounding box center [151, 114] width 214 height 13
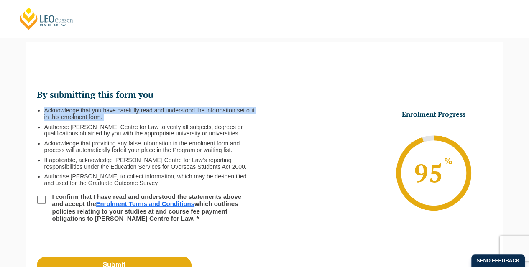
click at [55, 115] on li "Acknowledge that you have carefully read and understood the information set out…" at bounding box center [151, 114] width 214 height 13
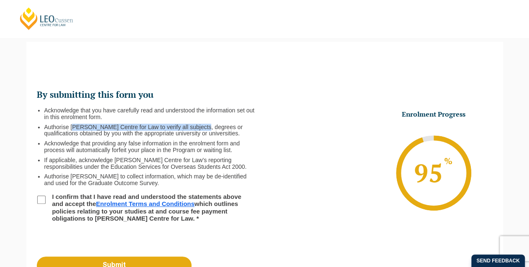
drag, startPoint x: 75, startPoint y: 126, endPoint x: 202, endPoint y: 130, distance: 126.8
click at [202, 130] on li "Authorise Leo Cussen Centre for Law to verify all subjects, degrees or qualific…" at bounding box center [151, 130] width 214 height 13
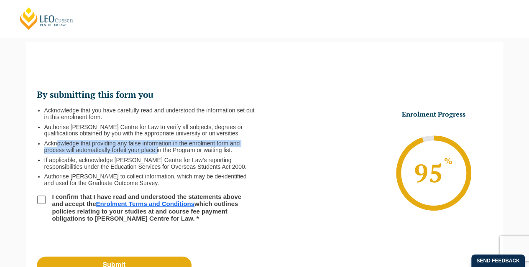
drag, startPoint x: 57, startPoint y: 145, endPoint x: 159, endPoint y: 153, distance: 102.0
click at [159, 153] on li "Acknowledge that providing any false information in the enrolment form and proc…" at bounding box center [151, 147] width 214 height 13
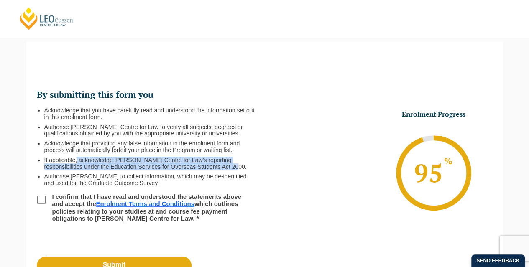
drag, startPoint x: 77, startPoint y: 160, endPoint x: 210, endPoint y: 166, distance: 133.6
click at [210, 166] on li "If applicable, acknowledge Leo Cussen Centre for Law’s reporting responsibiliti…" at bounding box center [151, 163] width 214 height 13
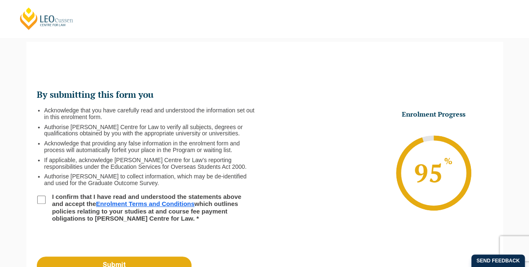
click at [76, 129] on li "Authorise Leo Cussen Centre for Law to verify all subjects, degrees or qualific…" at bounding box center [151, 130] width 214 height 13
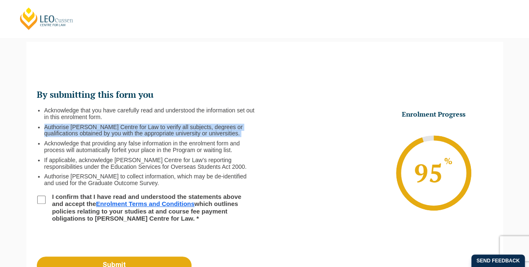
click at [76, 129] on li "Authorise Leo Cussen Centre for Law to verify all subjects, degrees or qualific…" at bounding box center [151, 130] width 214 height 13
click at [41, 202] on input "I confirm that I have read and understood the statements above and accept the E…" at bounding box center [41, 200] width 8 height 8
checkbox input "true"
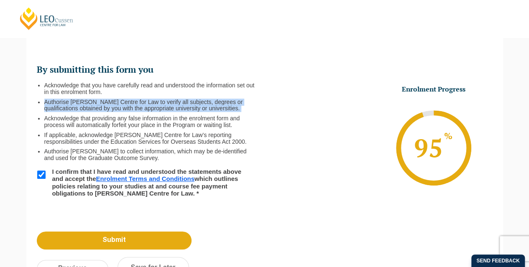
scroll to position [114, 0]
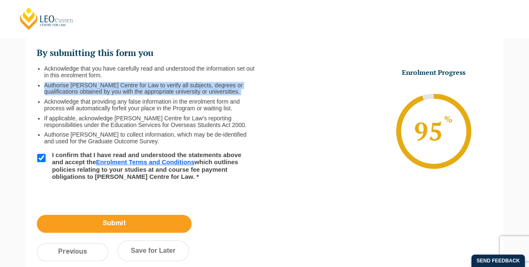
click at [105, 220] on input "Submit" at bounding box center [114, 224] width 155 height 18
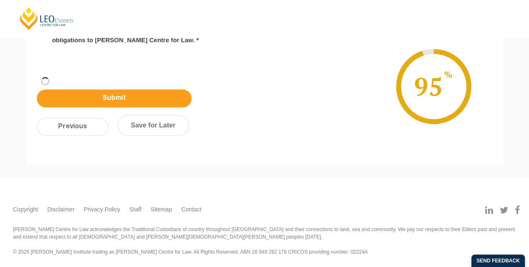
scroll to position [207, 0]
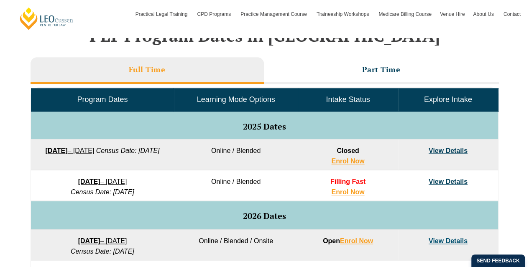
scroll to position [377, 0]
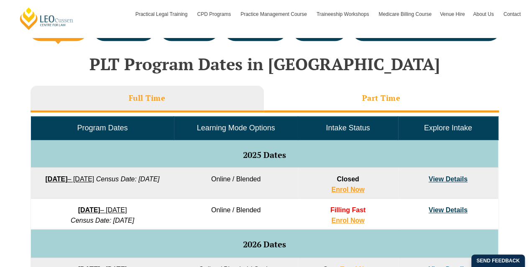
click at [351, 106] on li "Part Time" at bounding box center [381, 99] width 235 height 27
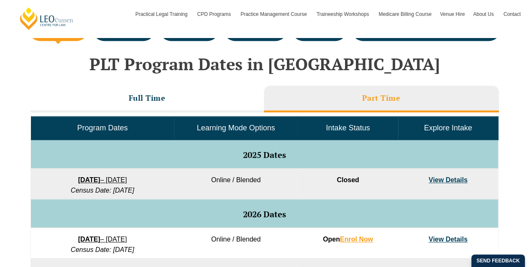
scroll to position [418, 0]
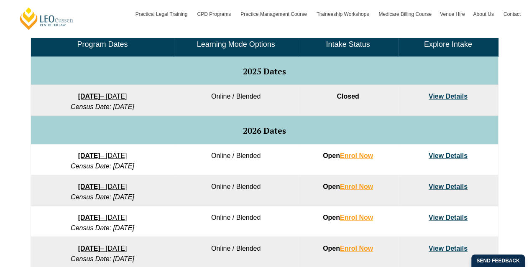
click at [95, 152] on strong "[DATE]" at bounding box center [89, 155] width 22 height 7
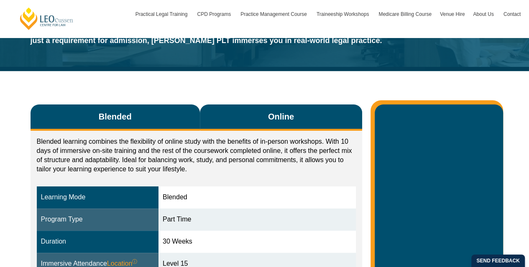
click at [262, 114] on button "Online" at bounding box center [281, 118] width 163 height 26
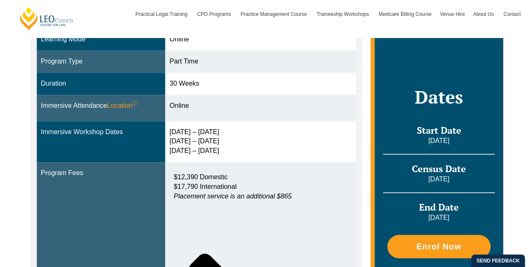
scroll to position [293, 0]
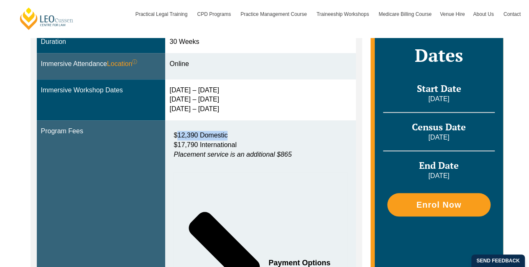
drag, startPoint x: 181, startPoint y: 134, endPoint x: 261, endPoint y: 132, distance: 79.9
click at [261, 131] on p "$12,390 Domestic $17,790 International Placement service is an additional $865" at bounding box center [261, 145] width 174 height 29
click at [258, 142] on p "$12,390 Domestic $17,790 International Placement service is an additional $865" at bounding box center [261, 145] width 174 height 29
click at [235, 154] on em "Placement service is an additional $865" at bounding box center [233, 154] width 118 height 7
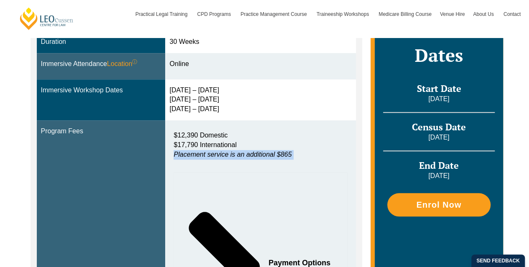
click at [235, 154] on em "Placement service is an additional $865" at bounding box center [233, 154] width 118 height 7
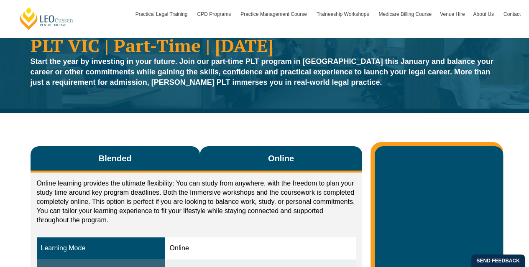
click at [149, 164] on button "Blended" at bounding box center [115, 159] width 169 height 26
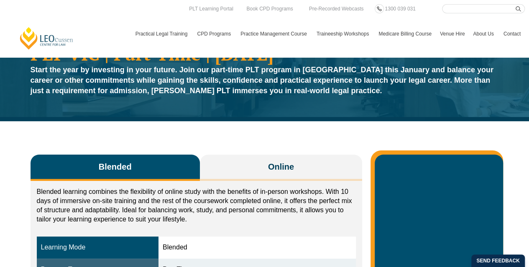
scroll to position [0, 0]
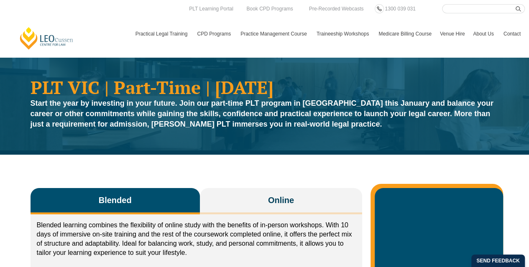
click at [87, 105] on strong "Start the year by investing in your future. Join our part-time PLT program in V…" at bounding box center [262, 113] width 463 height 29
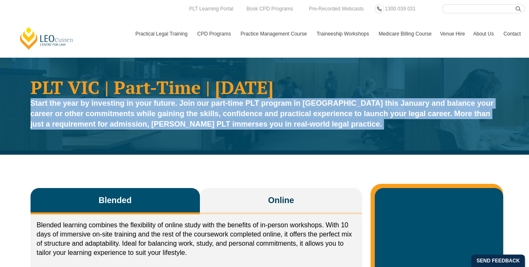
click at [87, 105] on strong "Start the year by investing in your future. Join our part-time PLT program in V…" at bounding box center [262, 113] width 463 height 29
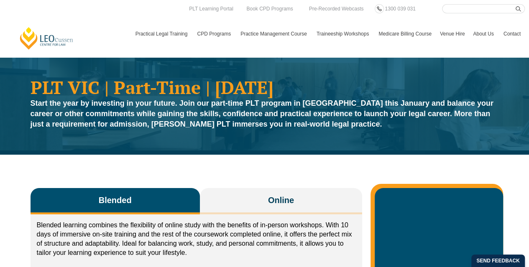
click at [177, 103] on strong "Start the year by investing in your future. Join our part-time PLT program in V…" at bounding box center [262, 113] width 463 height 29
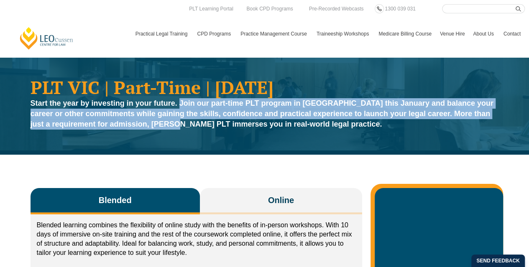
drag, startPoint x: 186, startPoint y: 103, endPoint x: 189, endPoint y: 133, distance: 30.3
click at [189, 133] on div "Start the year by investing in your future. Join our part-time PLT program in V…" at bounding box center [265, 116] width 469 height 36
click at [187, 119] on p "Start the year by investing in your future. Join our part-time PLT program in V…" at bounding box center [265, 113] width 469 height 31
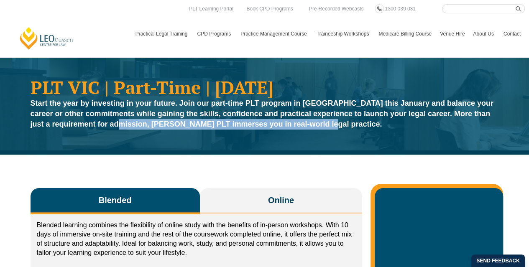
drag, startPoint x: 130, startPoint y: 124, endPoint x: 337, endPoint y: 125, distance: 207.1
click at [337, 125] on strong "Start the year by investing in your future. Join our part-time PLT program in V…" at bounding box center [262, 113] width 463 height 29
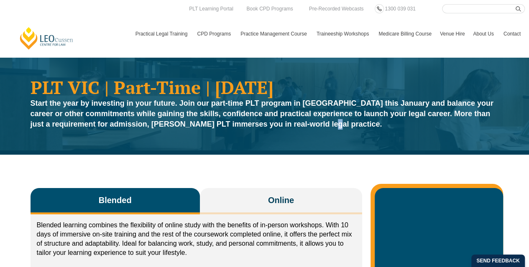
click at [337, 125] on strong "Start the year by investing in your future. Join our part-time PLT program in V…" at bounding box center [262, 113] width 463 height 29
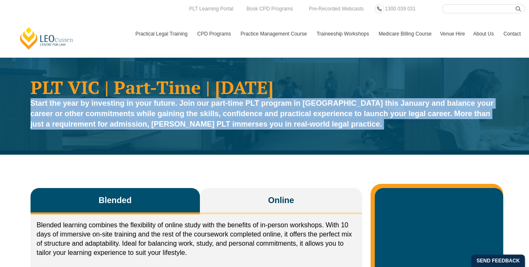
click at [337, 125] on strong "Start the year by investing in your future. Join our part-time PLT program in V…" at bounding box center [262, 113] width 463 height 29
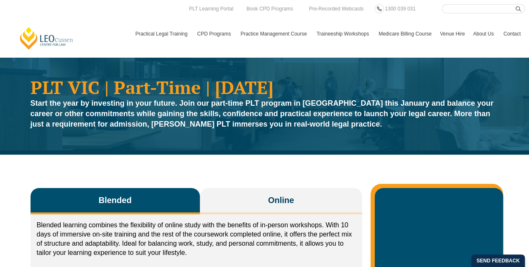
click at [294, 139] on div "PLT VIC | Part-Time | January 2026 Start the year by investing in your future. …" at bounding box center [264, 105] width 529 height 97
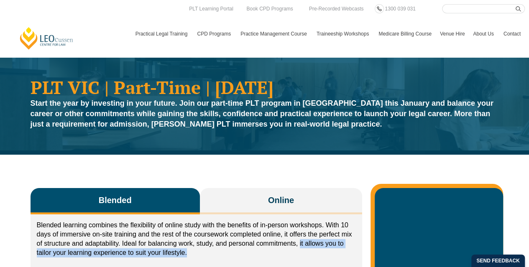
drag, startPoint x: 299, startPoint y: 242, endPoint x: 298, endPoint y: 250, distance: 8.0
click at [298, 250] on p "Blended learning combines the flexibility of online study with the benefits of …" at bounding box center [197, 239] width 320 height 37
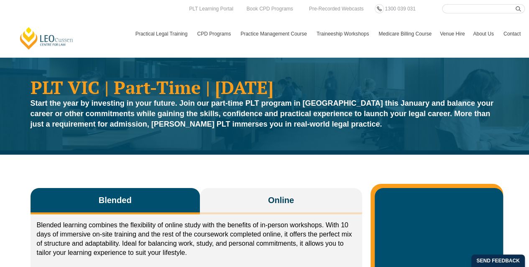
click at [296, 245] on p "Blended learning combines the flexibility of online study with the benefits of …" at bounding box center [197, 239] width 320 height 37
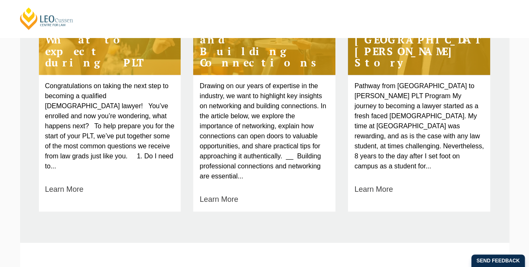
scroll to position [511, 0]
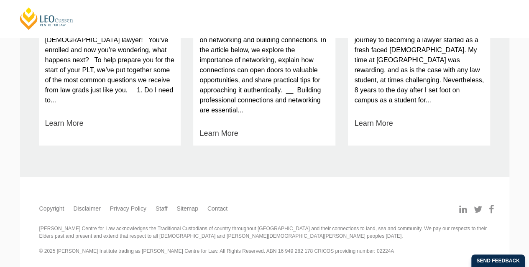
drag, startPoint x: 51, startPoint y: 164, endPoint x: 76, endPoint y: 138, distance: 36.1
